Goal: Register for event/course

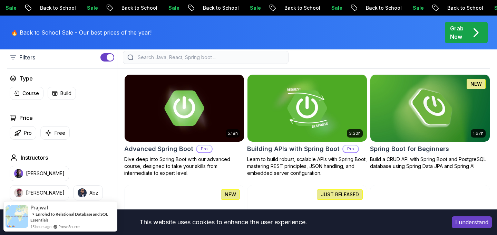
scroll to position [166, 0]
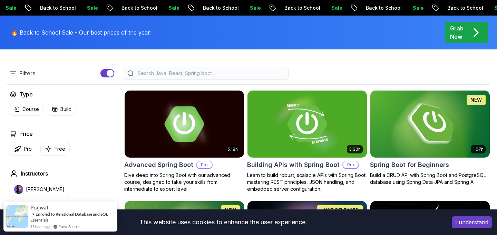
click at [431, 121] on img at bounding box center [430, 124] width 125 height 70
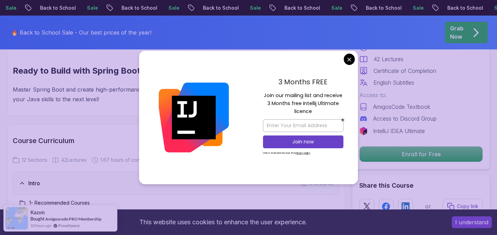
scroll to position [801, 0]
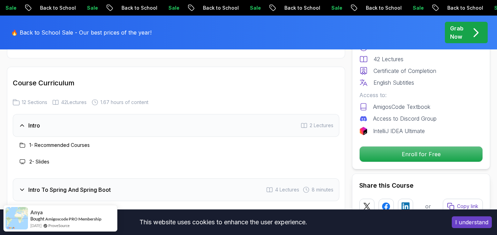
scroll to position [850, 0]
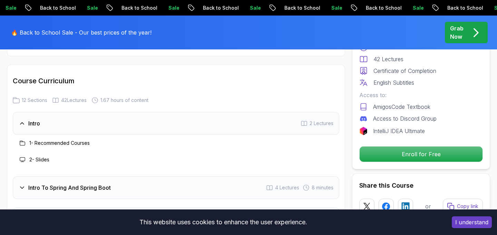
click at [71, 140] on h3 "1 - Recommended Courses" at bounding box center [59, 143] width 60 height 7
click at [42, 116] on div "Intro 2 Lectures" at bounding box center [176, 123] width 327 height 23
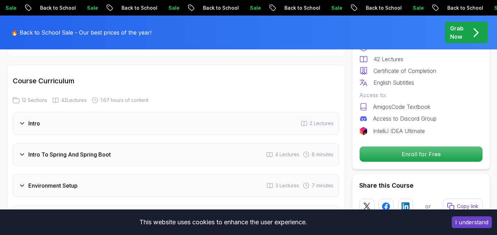
click at [47, 114] on div "Intro 2 Lectures" at bounding box center [176, 123] width 327 height 23
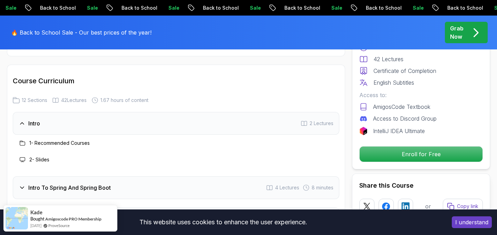
click at [23, 140] on icon at bounding box center [23, 143] width 6 height 6
click at [54, 140] on h3 "1 - Recommended Courses" at bounding box center [59, 143] width 60 height 7
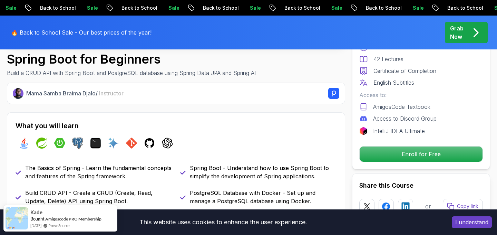
scroll to position [226, 0]
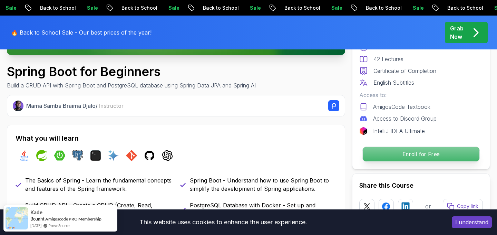
click at [408, 156] on p "Enroll for Free" at bounding box center [421, 154] width 117 height 15
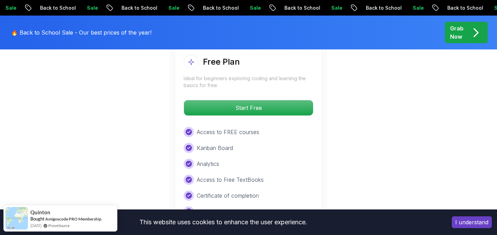
scroll to position [1472, 0]
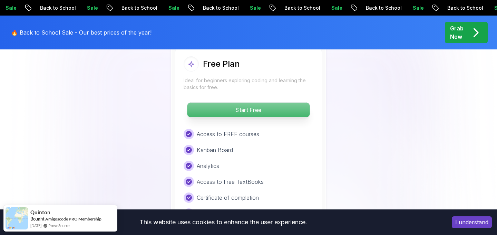
click at [242, 103] on p "Start Free" at bounding box center [248, 110] width 123 height 15
